Goal: Information Seeking & Learning: Learn about a topic

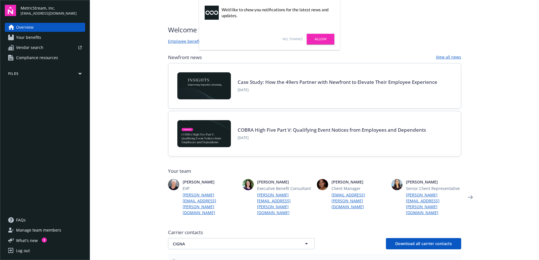
click at [22, 37] on span "Your benefits" at bounding box center [28, 37] width 25 height 9
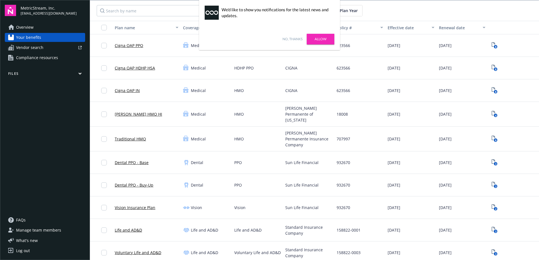
click at [289, 40] on link "No, thanks" at bounding box center [292, 39] width 20 height 5
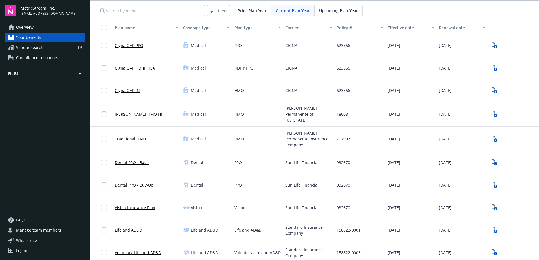
click at [127, 46] on link "Cigna OAP PPO" at bounding box center [129, 46] width 28 height 6
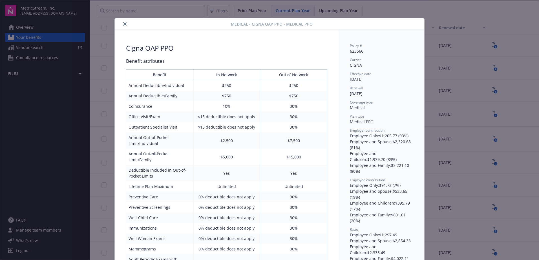
click at [123, 23] on icon "close" at bounding box center [124, 23] width 3 height 3
